Goal: Transaction & Acquisition: Purchase product/service

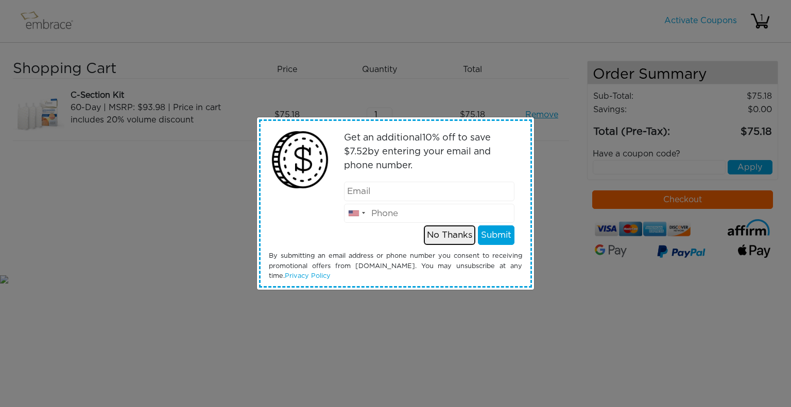
click at [431, 238] on button "No Thanks" at bounding box center [449, 236] width 51 height 20
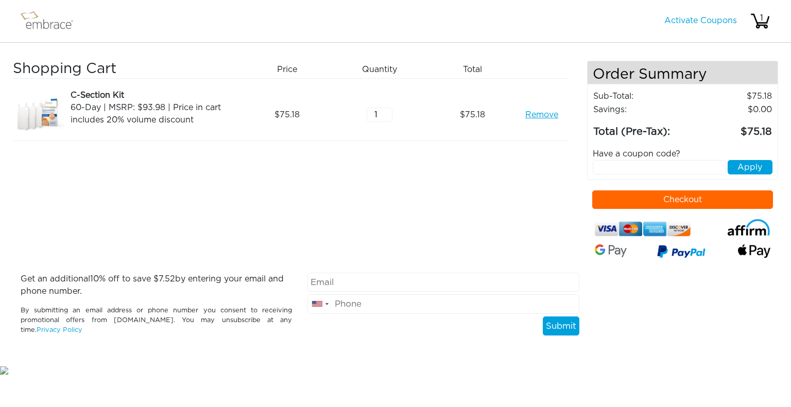
click at [616, 204] on button "Checkout" at bounding box center [682, 200] width 181 height 19
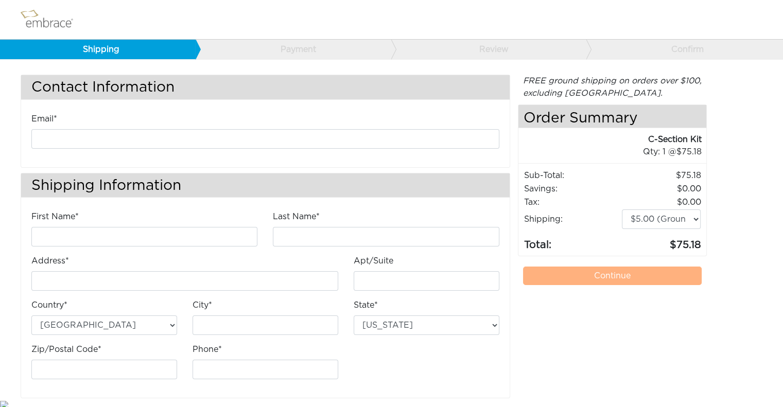
scroll to position [11, 0]
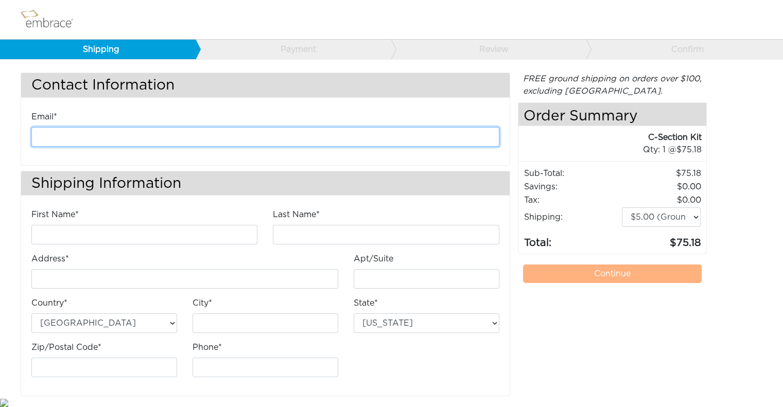
click at [105, 136] on input "email" at bounding box center [265, 137] width 468 height 20
type input "[EMAIL_ADDRESS][DOMAIN_NAME]"
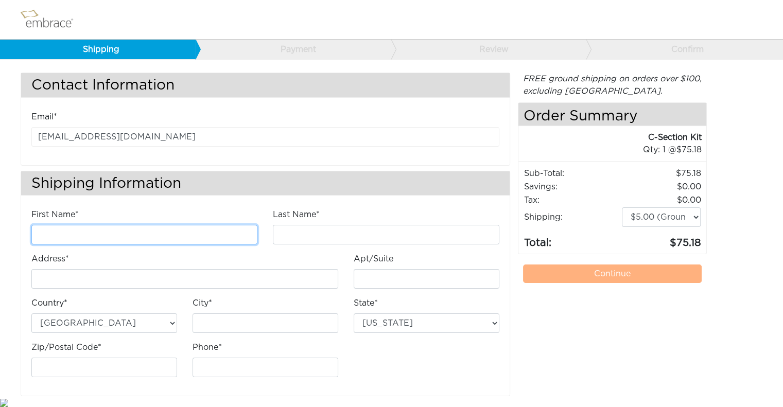
click at [180, 231] on input "First Name*" at bounding box center [144, 235] width 226 height 20
type input "Chanzes"
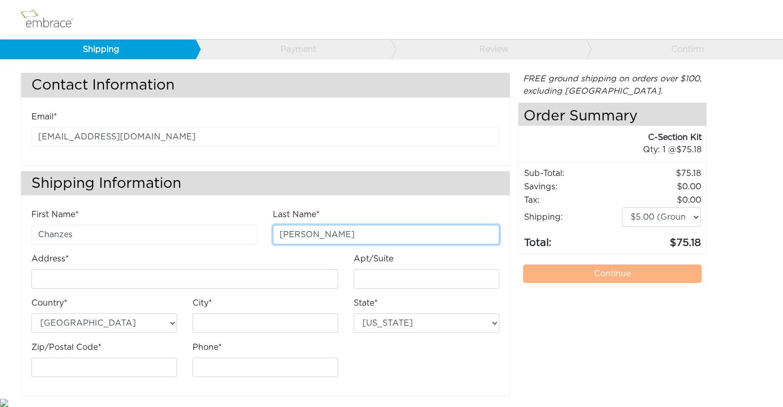
type input "[PERSON_NAME]"
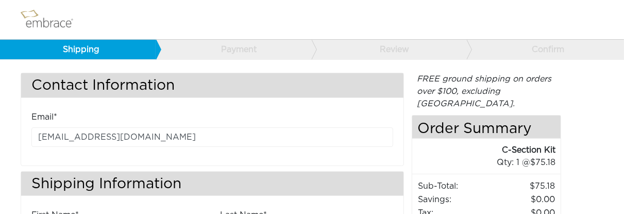
type input "[GEOGRAPHIC_DATA]"
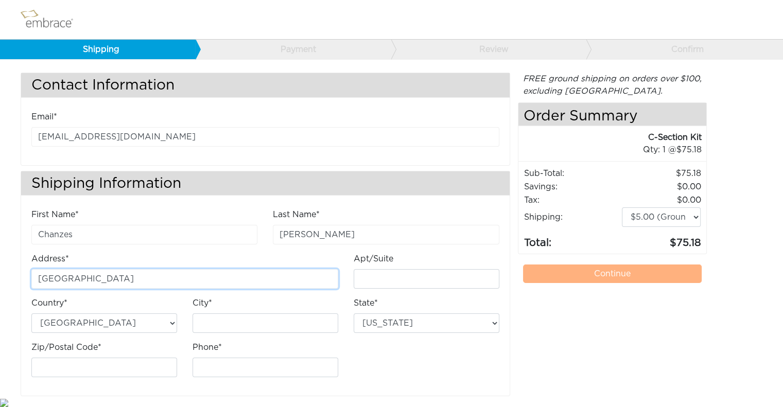
scroll to position [0, 0]
